Goal: Information Seeking & Learning: Learn about a topic

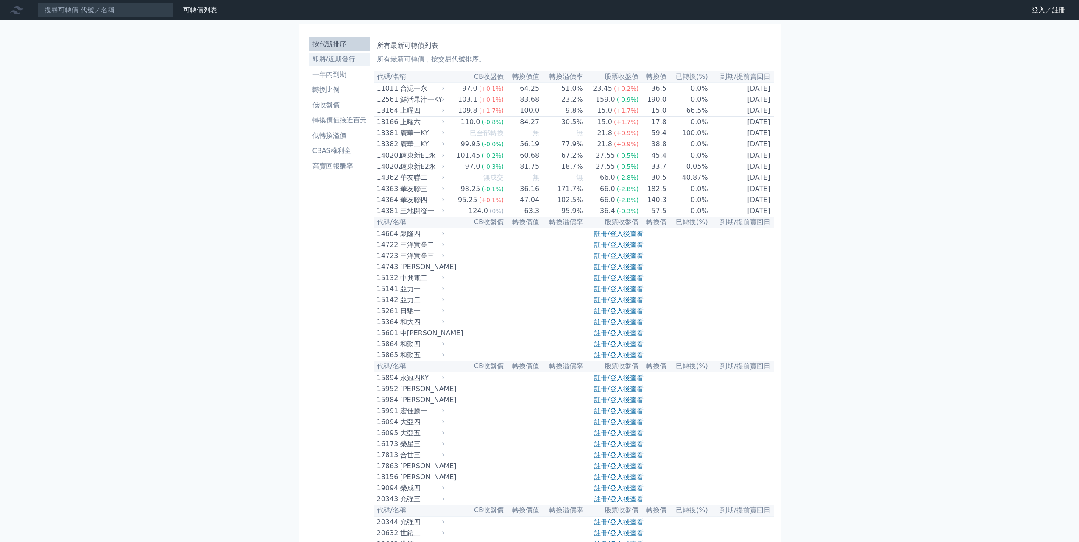
click at [309, 64] on li "即將/近期發行" at bounding box center [339, 59] width 61 height 10
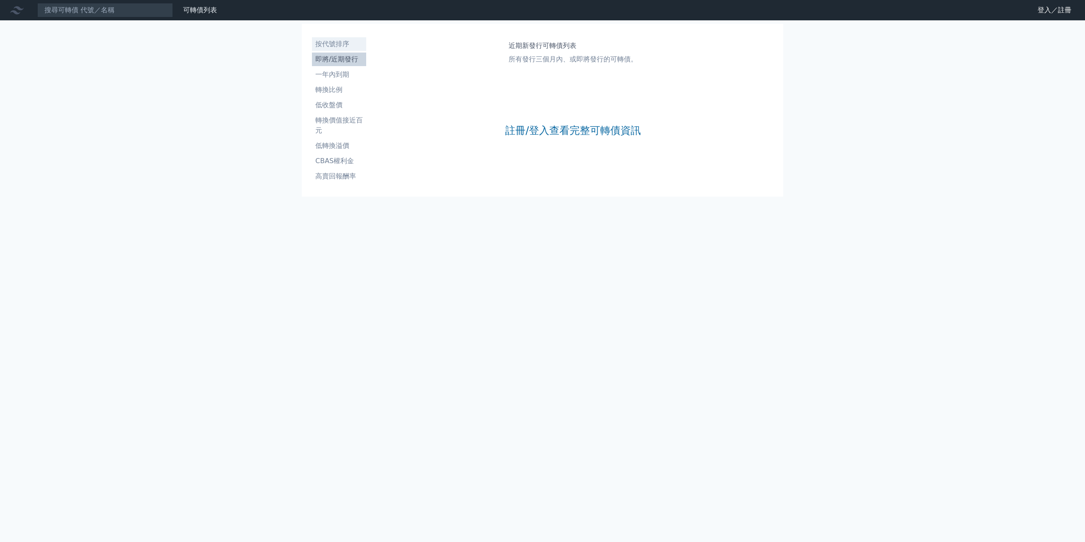
click at [312, 49] on li "按代號排序" at bounding box center [339, 44] width 54 height 10
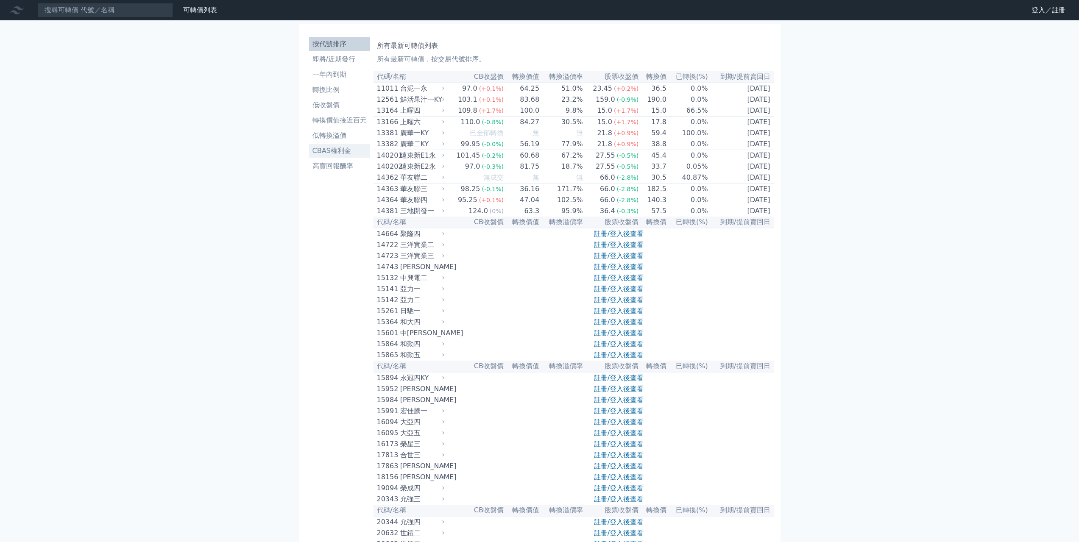
click at [309, 156] on li "CBAS權利金" at bounding box center [339, 151] width 61 height 10
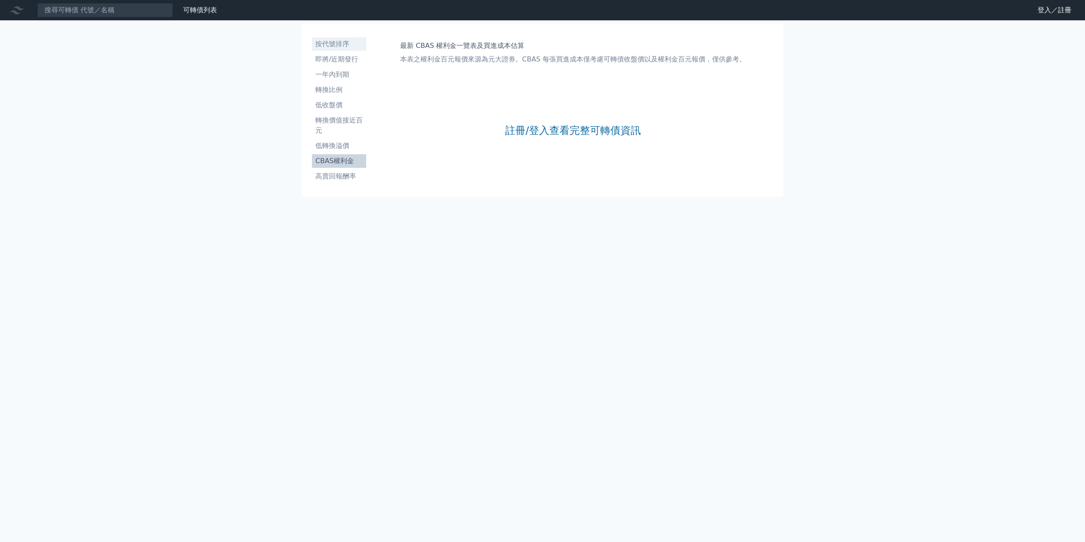
click at [312, 49] on li "按代號排序" at bounding box center [339, 44] width 54 height 10
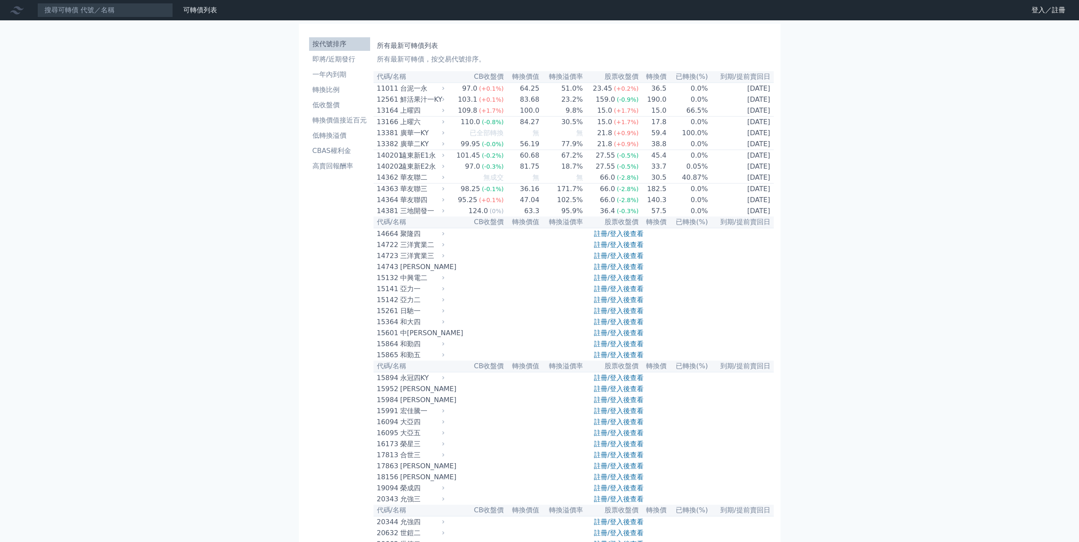
click at [504, 83] on th "轉換價值" at bounding box center [522, 76] width 36 height 11
click at [400, 94] on div "台泥一永" at bounding box center [421, 89] width 42 height 10
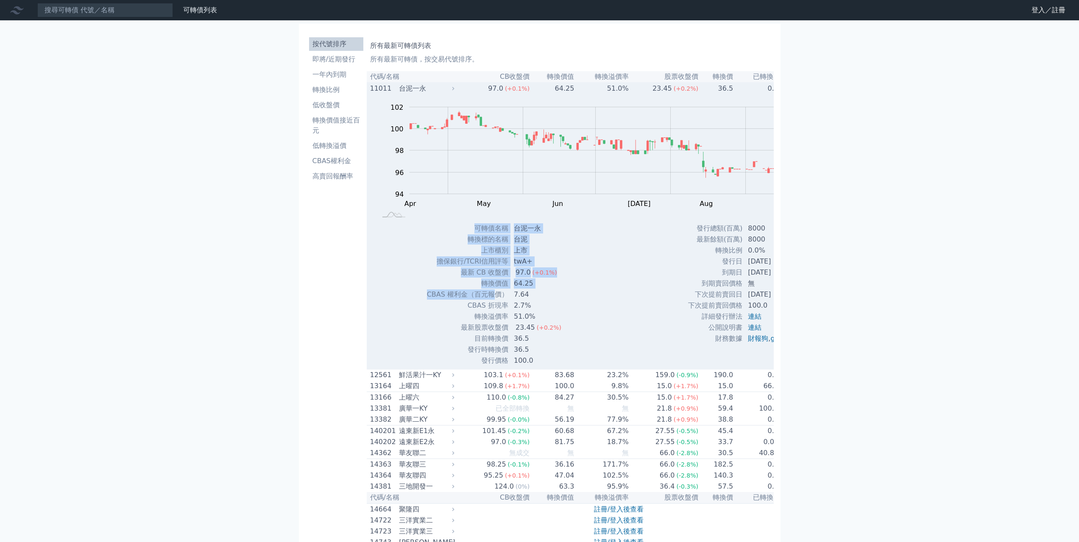
drag, startPoint x: 372, startPoint y: 337, endPoint x: 467, endPoint y: 345, distance: 95.7
click at [460, 345] on div "可轉債名稱 台泥一永 轉換標的名稱 台泥 上市櫃別 上市 擔保銀行/TCRI信用評等 twA+ 最新 CB 收盤價 97.0 (+0.1%) 轉換價值 7.64" at bounding box center [497, 294] width 162 height 143
click at [470, 300] on td "CBAS 權利金（百元報價）" at bounding box center [467, 294] width 82 height 11
click at [474, 300] on td "CBAS 權利金（百元報價）" at bounding box center [467, 294] width 82 height 11
click at [444, 289] on td "轉換價值" at bounding box center [467, 283] width 82 height 11
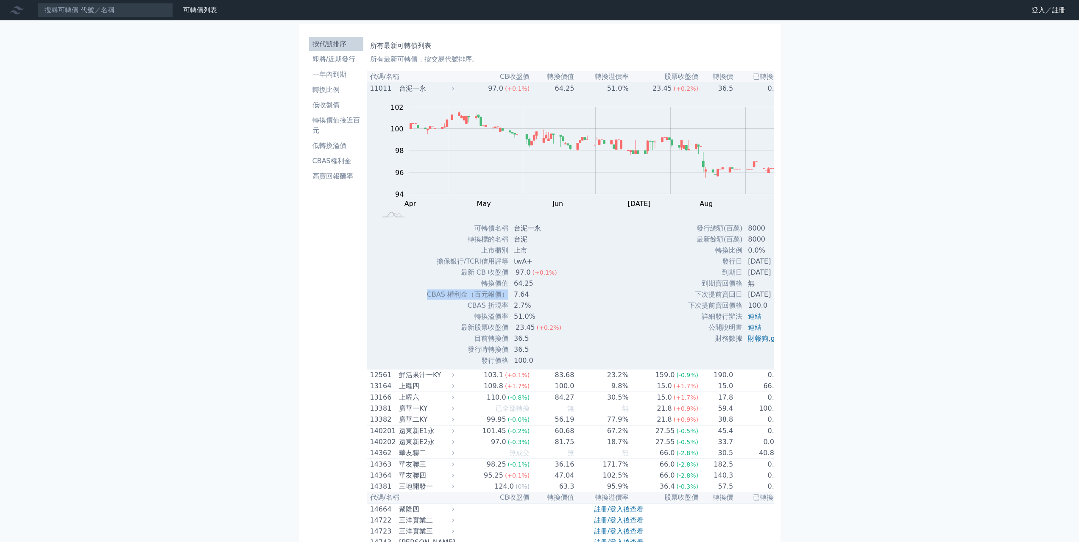
drag, startPoint x: 476, startPoint y: 343, endPoint x: 378, endPoint y: 338, distance: 98.1
click at [426, 300] on td "CBAS 權利金（百元報價）" at bounding box center [467, 294] width 82 height 11
copy td "CBAS 權利金（百元報價）"
drag, startPoint x: 674, startPoint y: 284, endPoint x: 706, endPoint y: 281, distance: 31.9
click at [706, 256] on tr "轉換比例 0.0%" at bounding box center [747, 250] width 119 height 11
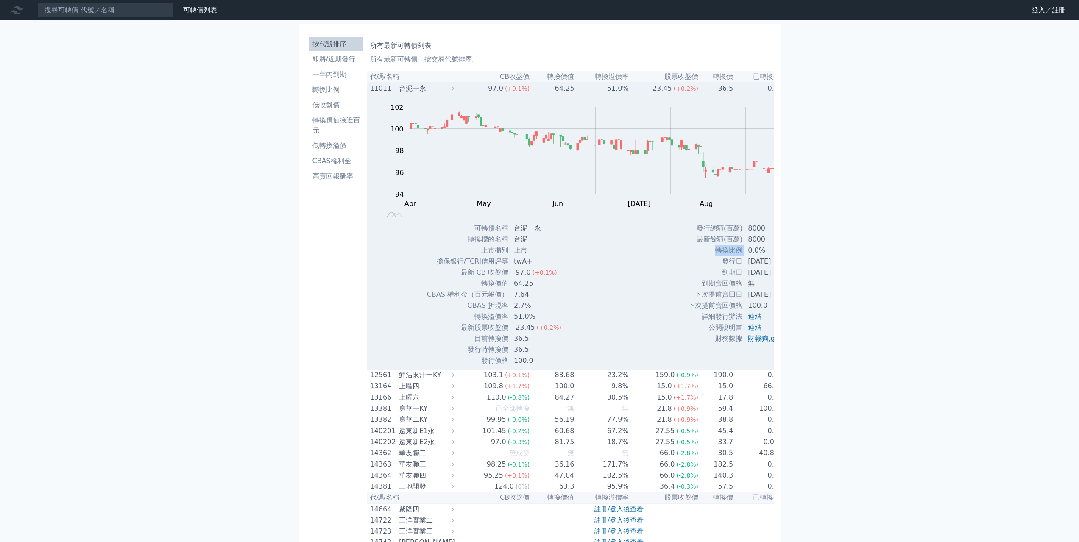
copy tr "轉換比例"
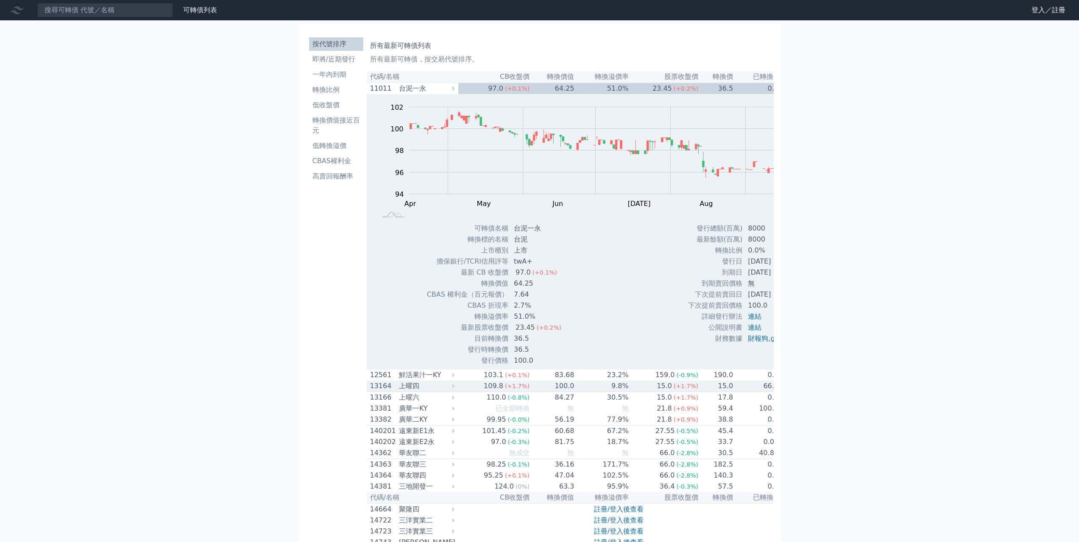
click at [399, 391] on div "上曜四" at bounding box center [426, 386] width 54 height 10
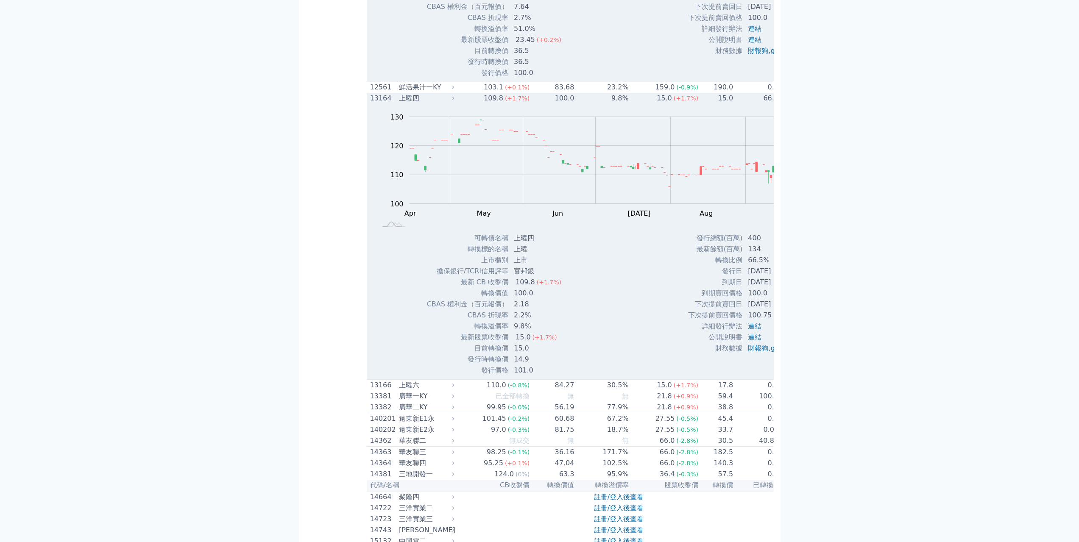
scroll to position [297, 0]
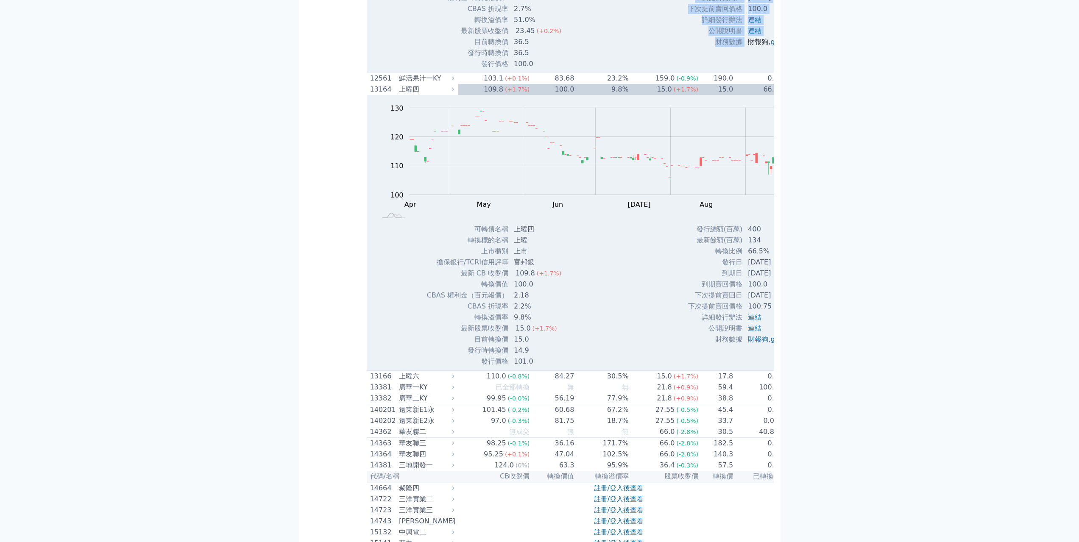
drag, startPoint x: 790, startPoint y: 92, endPoint x: 711, endPoint y: 103, distance: 79.7
copy table "發行總額(百萬) 8000 最新餘額(百萬) 8000 轉換比例 0.0% 發行日 2024-12-10 到期日 2029-12-10 到期賣回價格 無 下次…"
drag, startPoint x: 767, startPoint y: 121, endPoint x: 767, endPoint y: 117, distance: 4.3
